Goal: Information Seeking & Learning: Learn about a topic

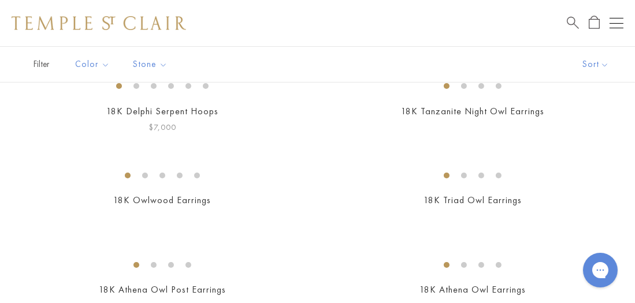
scroll to position [116, 0]
click at [0, 0] on img at bounding box center [0, 0] width 0 height 0
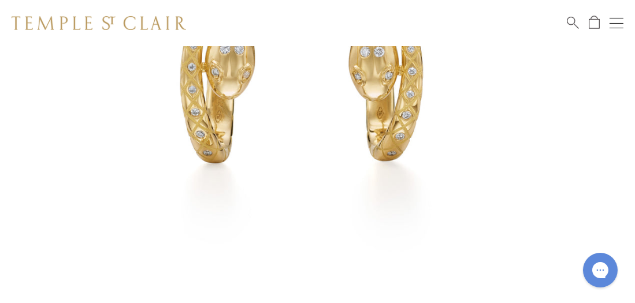
scroll to position [520, 0]
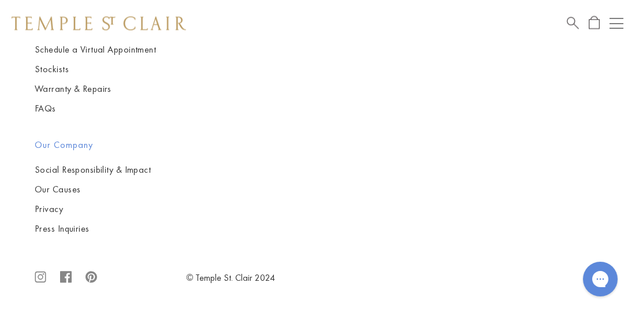
scroll to position [9569, 0]
